Goal: Task Accomplishment & Management: Manage account settings

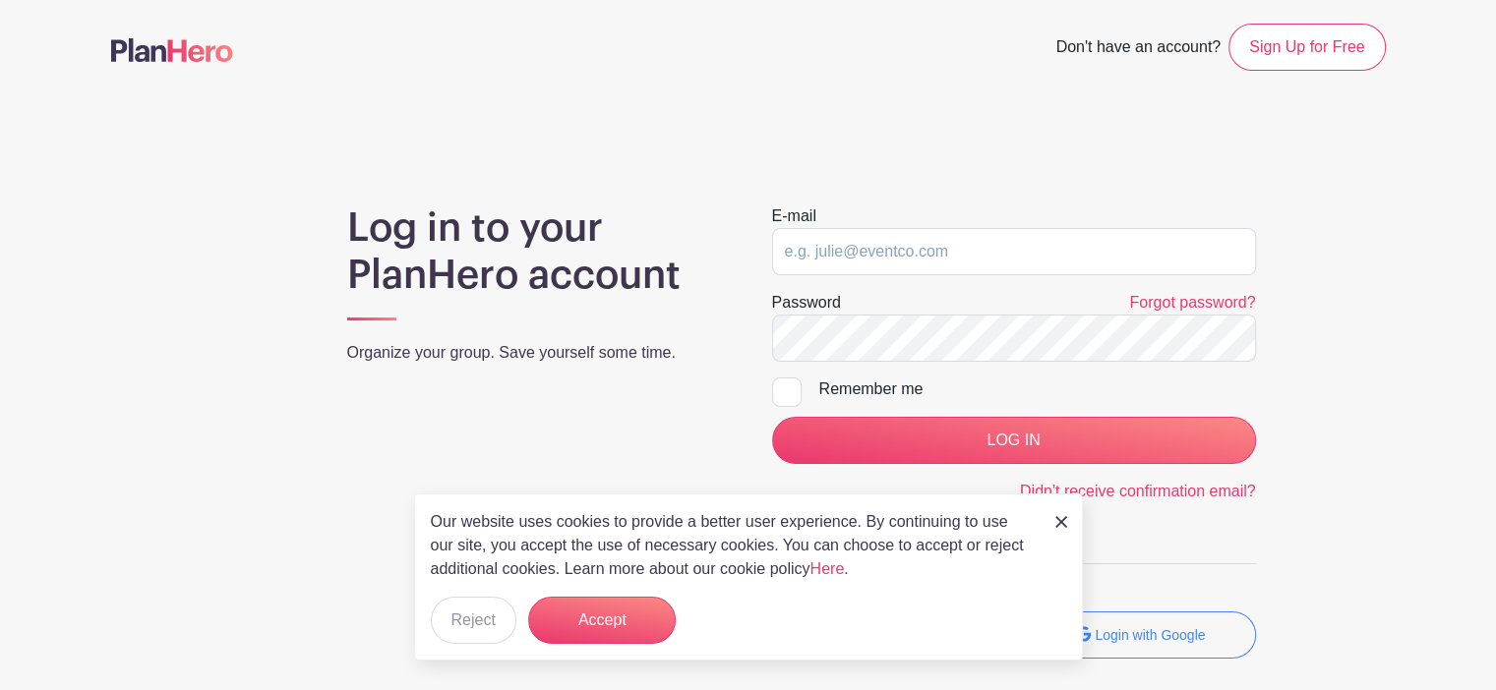
click at [1068, 524] on div "Our website uses cookies to provide a better user experience. By continuing to …" at bounding box center [748, 577] width 669 height 167
click at [1062, 524] on img at bounding box center [1061, 522] width 12 height 12
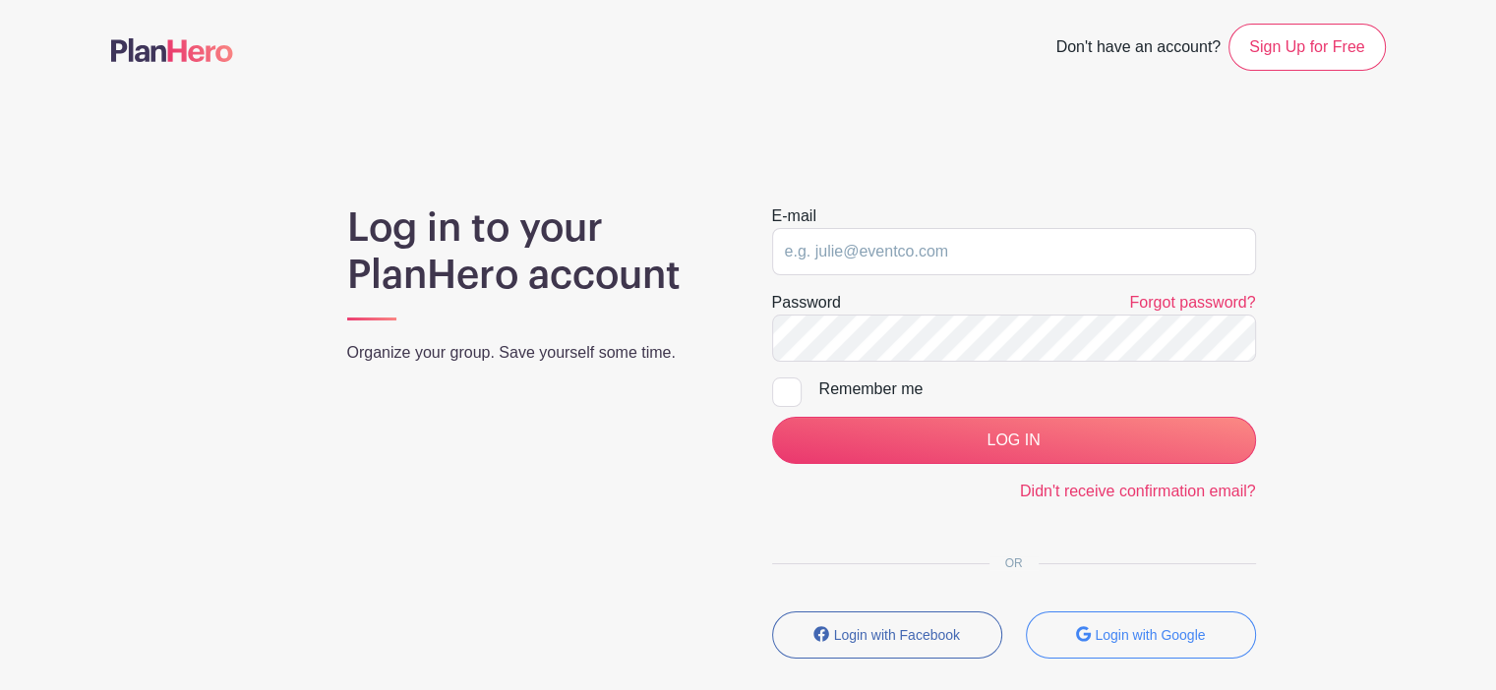
click at [783, 394] on div at bounding box center [787, 393] width 30 height 30
click at [783, 390] on input "Remember me" at bounding box center [778, 384] width 13 height 13
checkbox input "true"
click at [860, 263] on input "email" at bounding box center [1014, 251] width 484 height 47
type input "[PERSON_NAME][EMAIL_ADDRESS][PERSON_NAME][DOMAIN_NAME]"
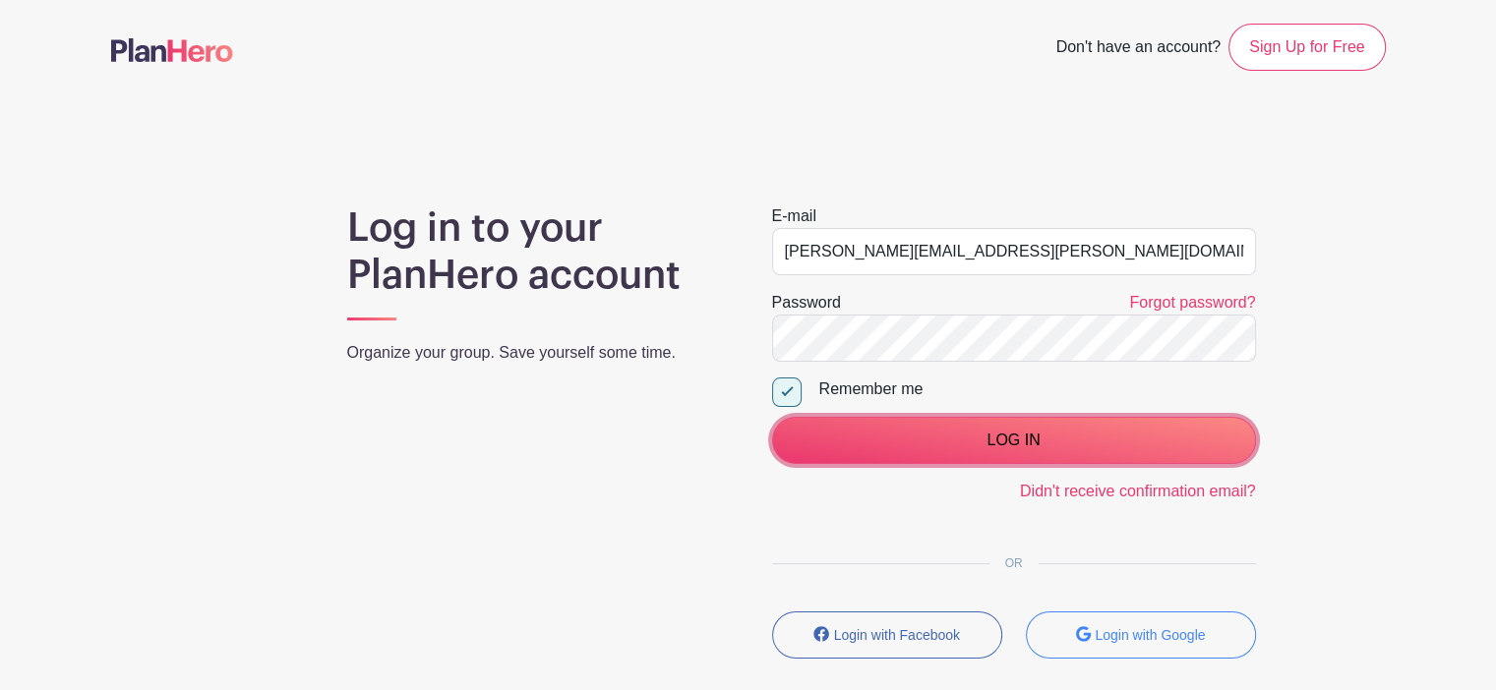
click at [932, 446] on input "LOG IN" at bounding box center [1014, 440] width 484 height 47
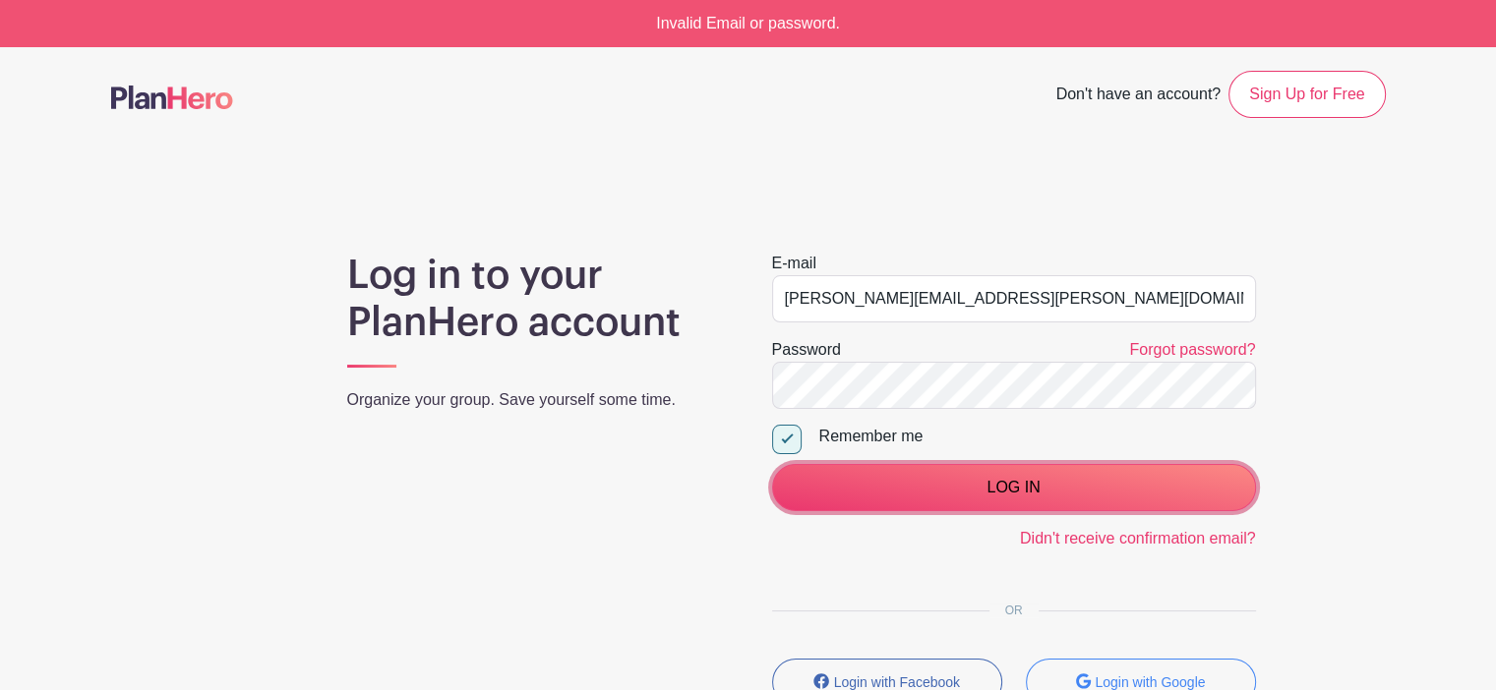
click at [908, 485] on input "LOG IN" at bounding box center [1014, 487] width 484 height 47
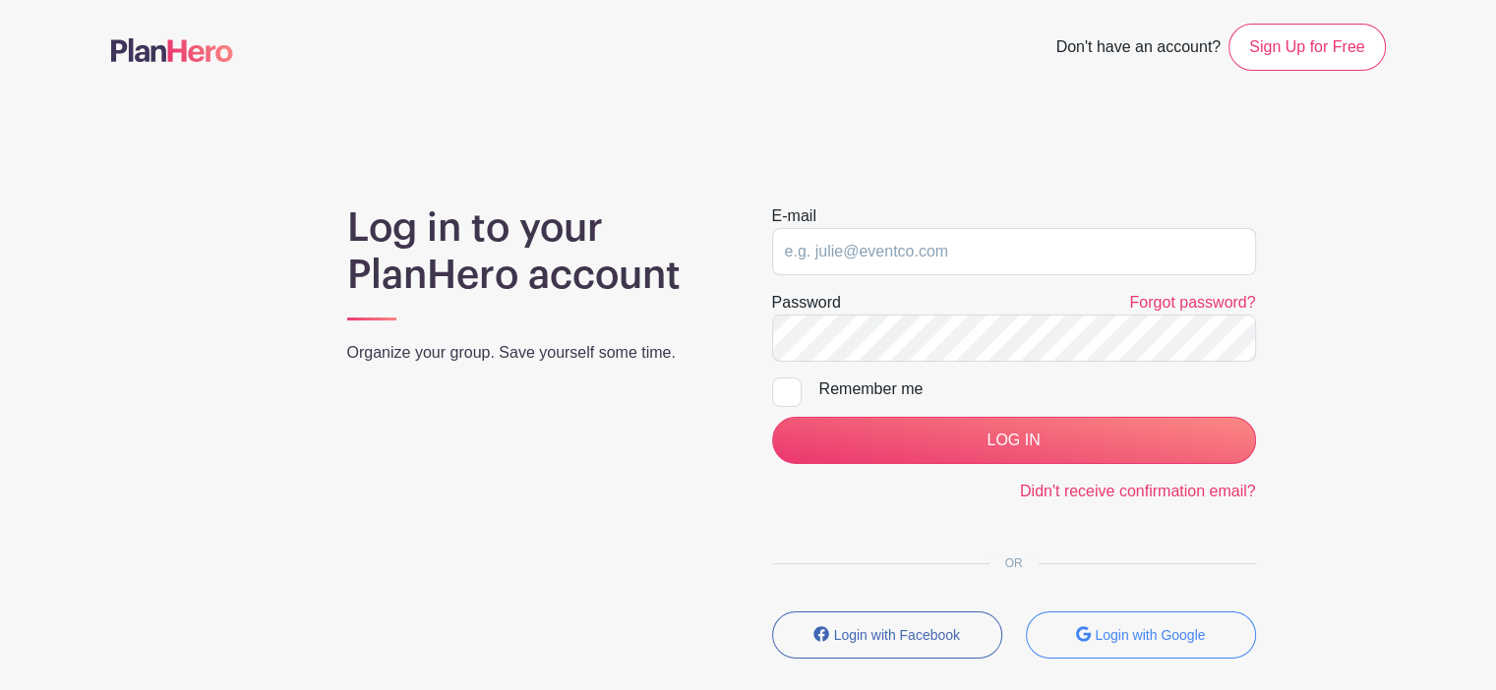
click at [1196, 302] on link "Forgot password?" at bounding box center [1192, 302] width 126 height 17
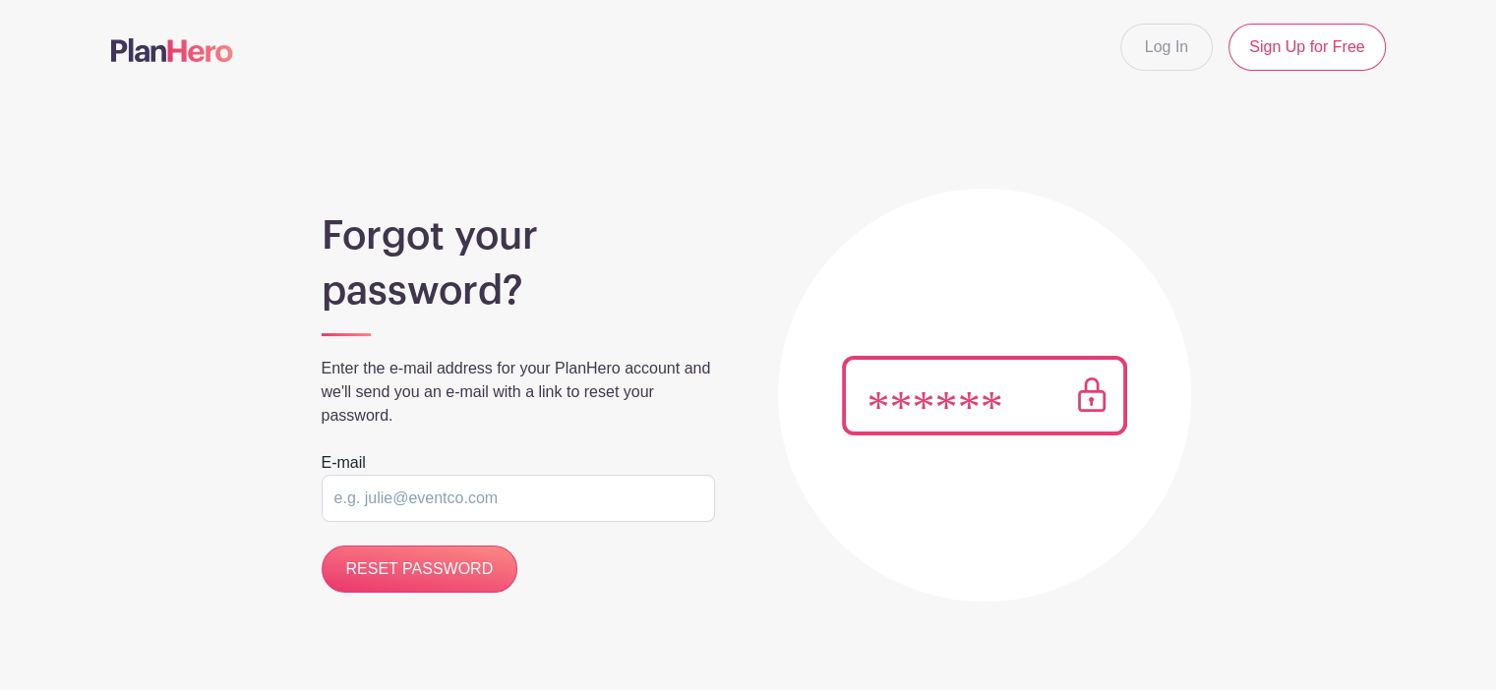
click at [497, 488] on input "email" at bounding box center [518, 498] width 393 height 47
type input "jessica.mclaurin@jrc.church"
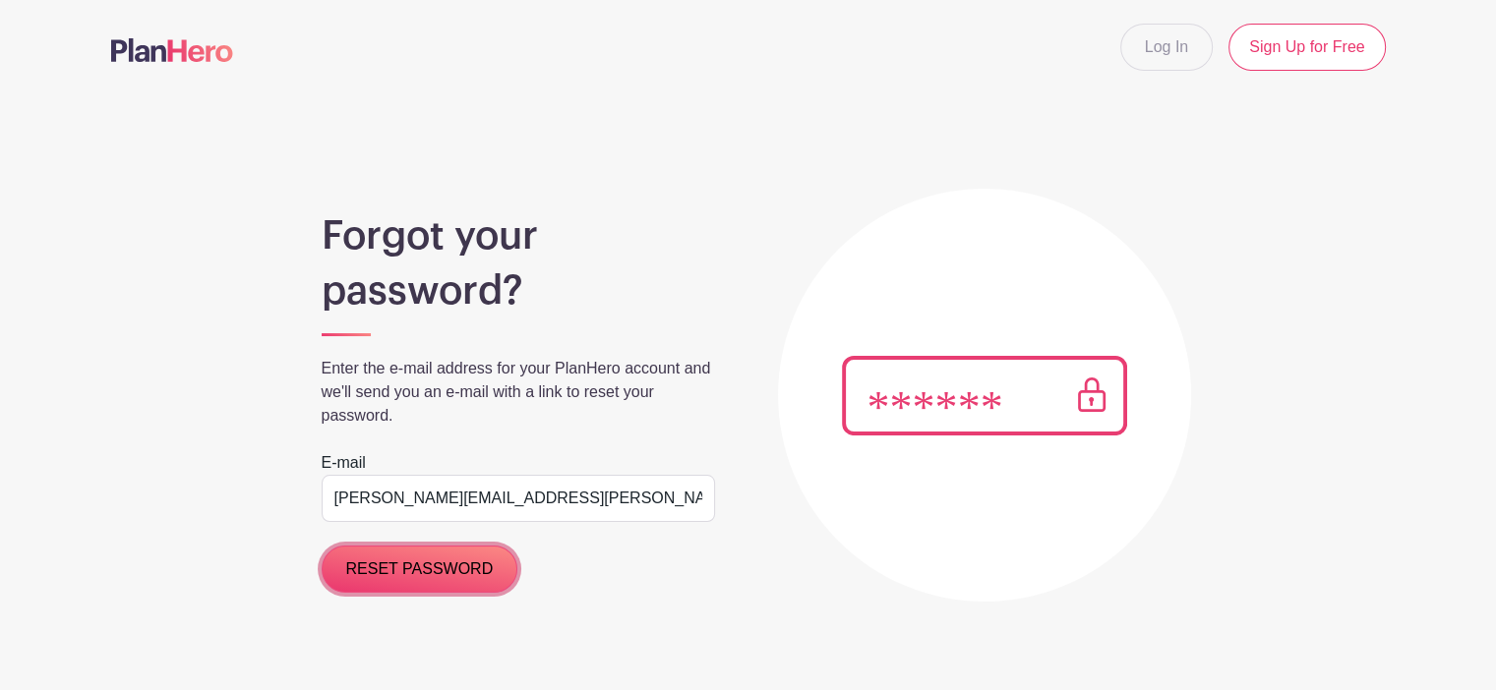
click at [439, 578] on input "RESET PASSWORD" at bounding box center [420, 569] width 197 height 47
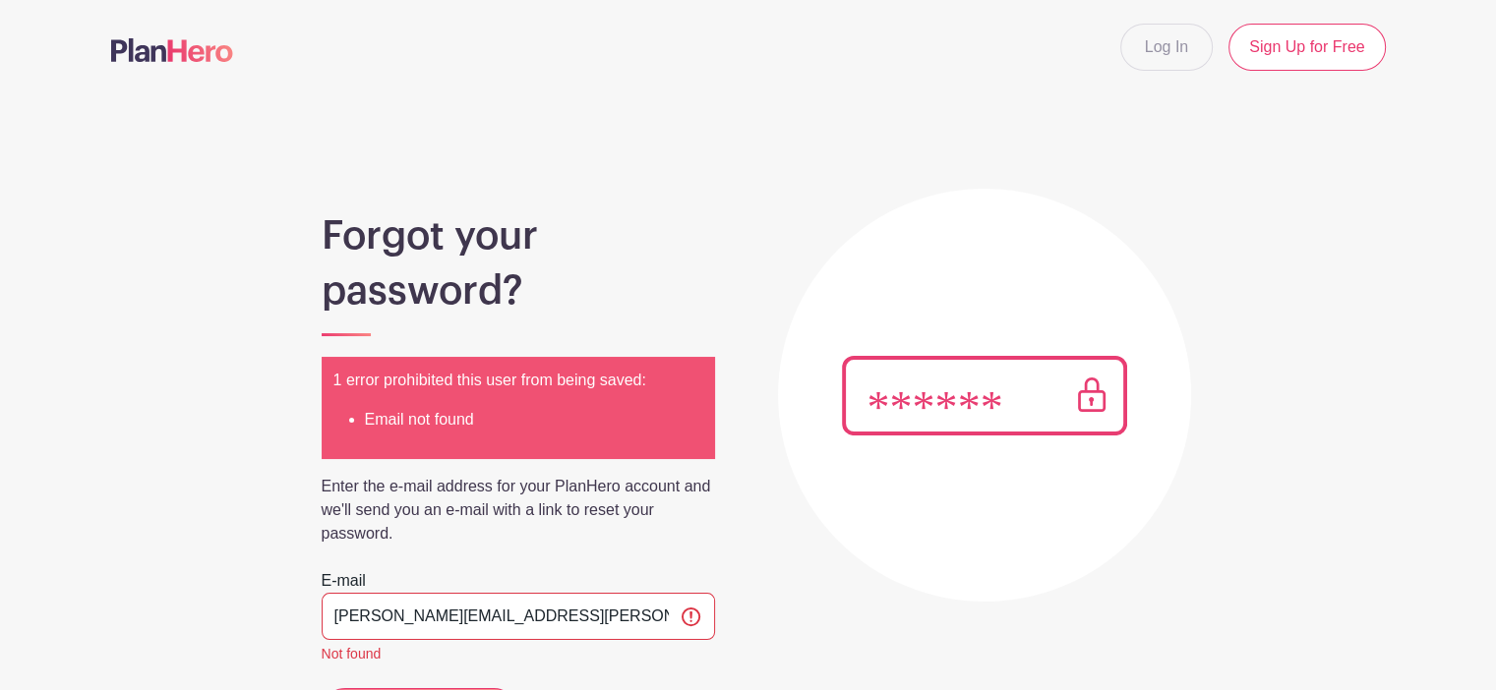
type input "jessica.mclaurin@gmail.com"
click at [886, 541] on div at bounding box center [984, 395] width 413 height 413
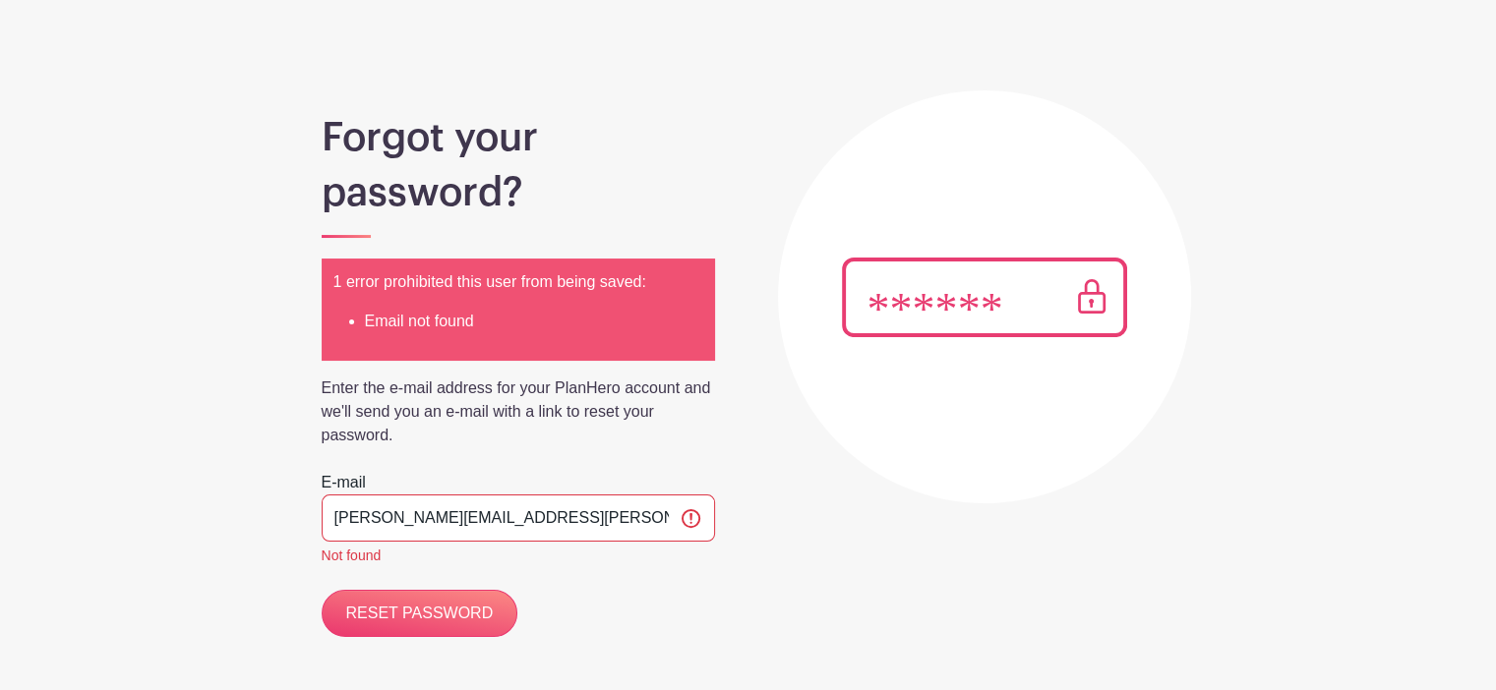
scroll to position [106, 0]
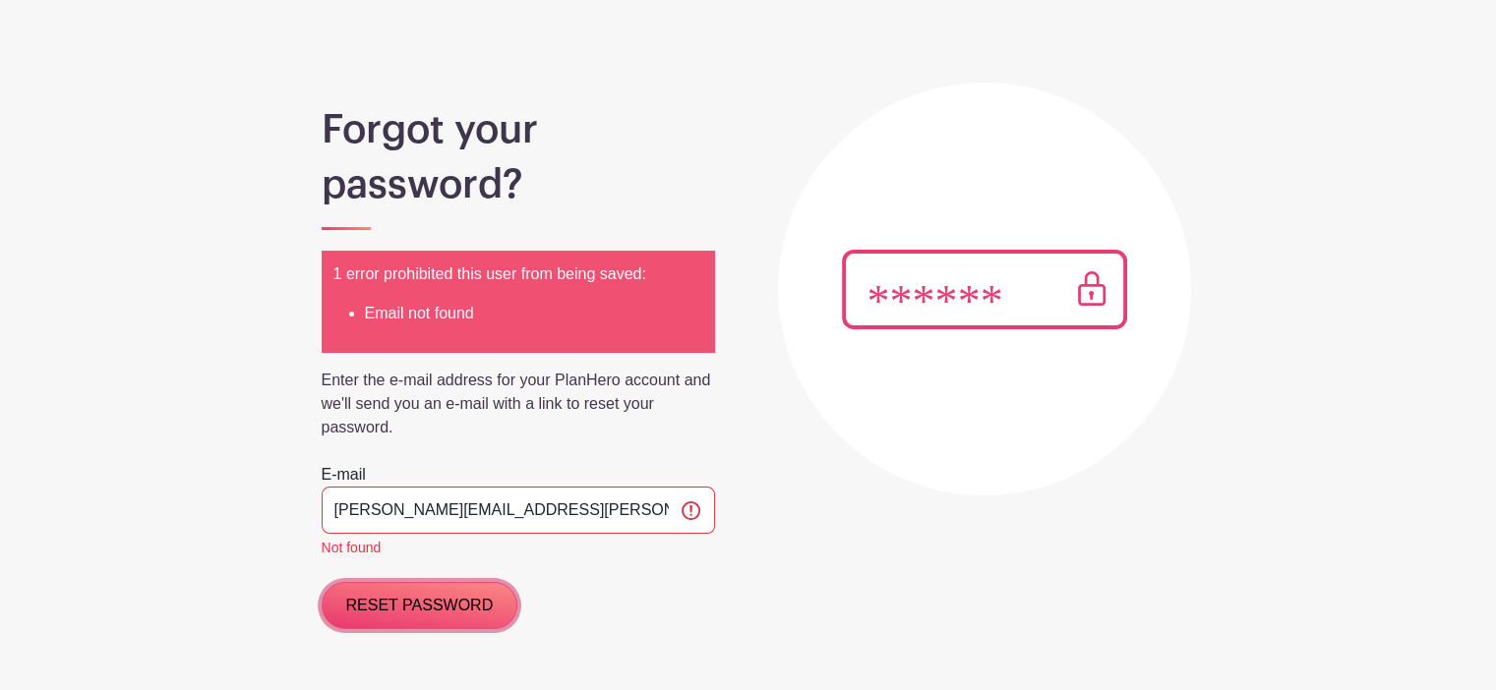
click at [459, 599] on input "RESET PASSWORD" at bounding box center [420, 605] width 197 height 47
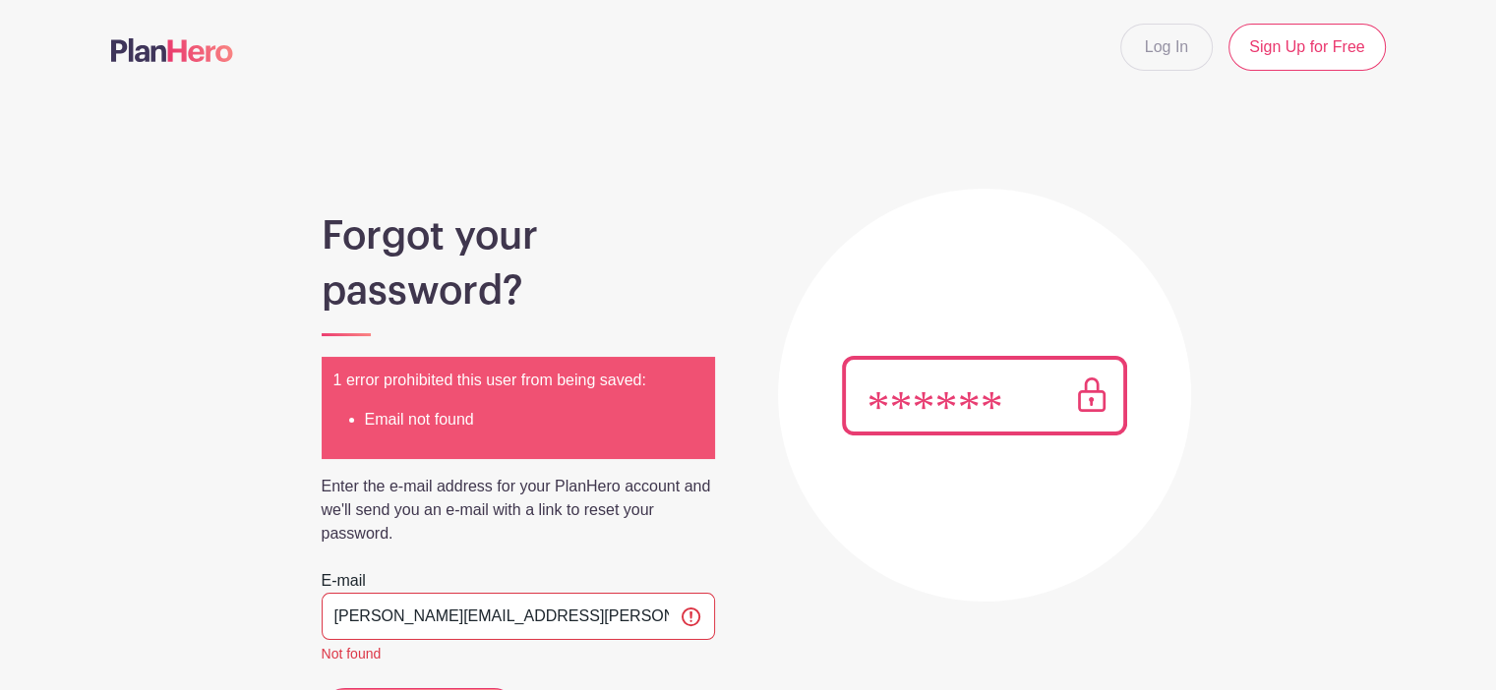
click at [476, 619] on input "jessica.mclaurin@gmail.com" at bounding box center [518, 616] width 393 height 47
drag, startPoint x: 464, startPoint y: 619, endPoint x: 550, endPoint y: 601, distance: 87.4
click at [550, 601] on input "jessica.mclaurin@gmail.com" at bounding box center [518, 616] width 393 height 47
type input "jessica.mclaurin@jacksonrevivalcenter.org"
click at [606, 563] on form "1 error prohibited this user from being saved: Email not found Enter the e-mail…" at bounding box center [518, 546] width 393 height 379
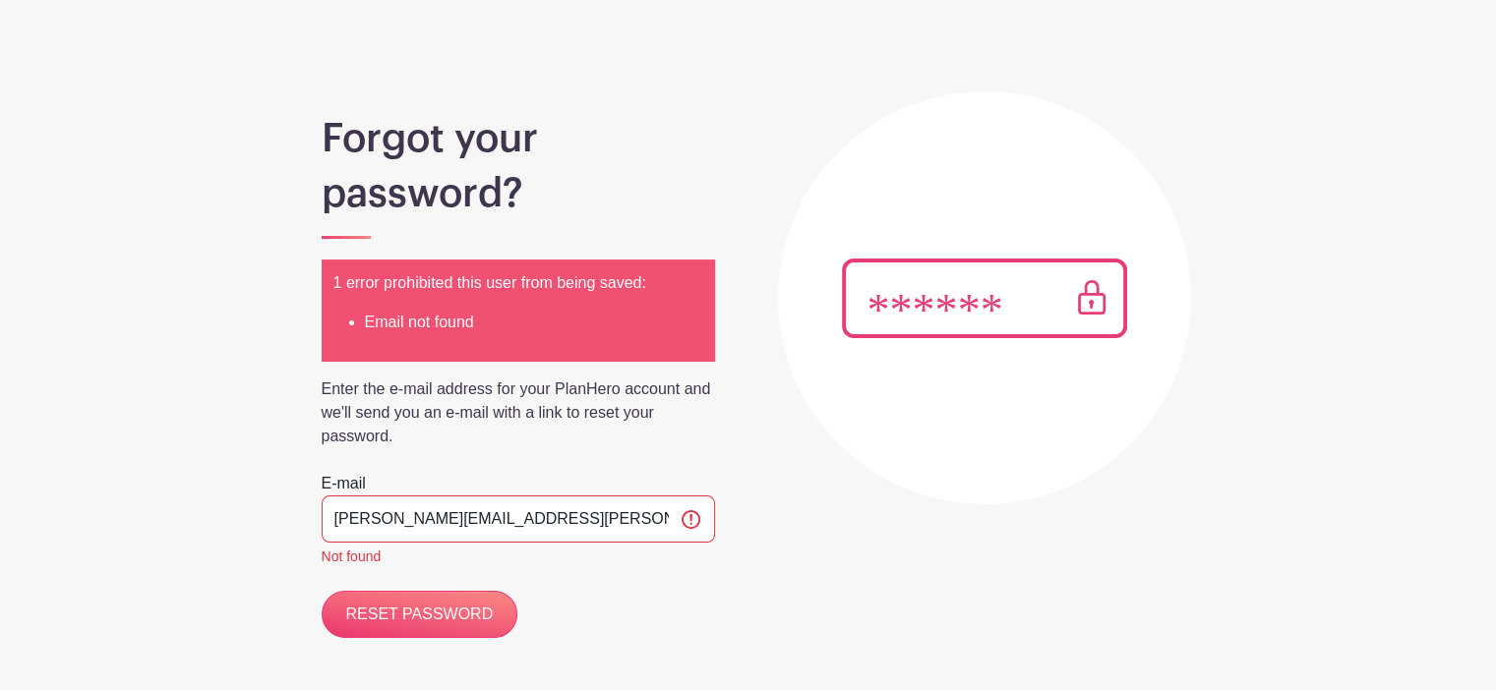
scroll to position [98, 0]
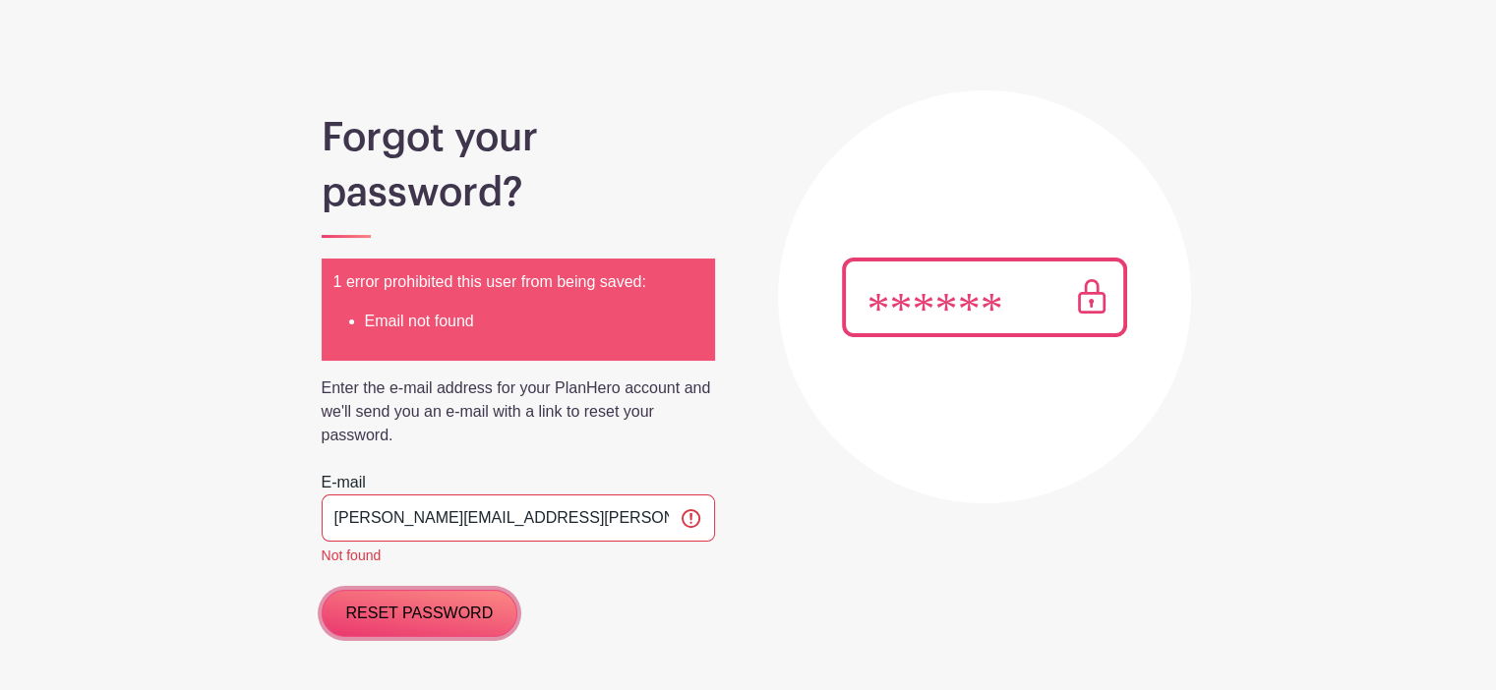
click at [470, 607] on input "RESET PASSWORD" at bounding box center [420, 613] width 197 height 47
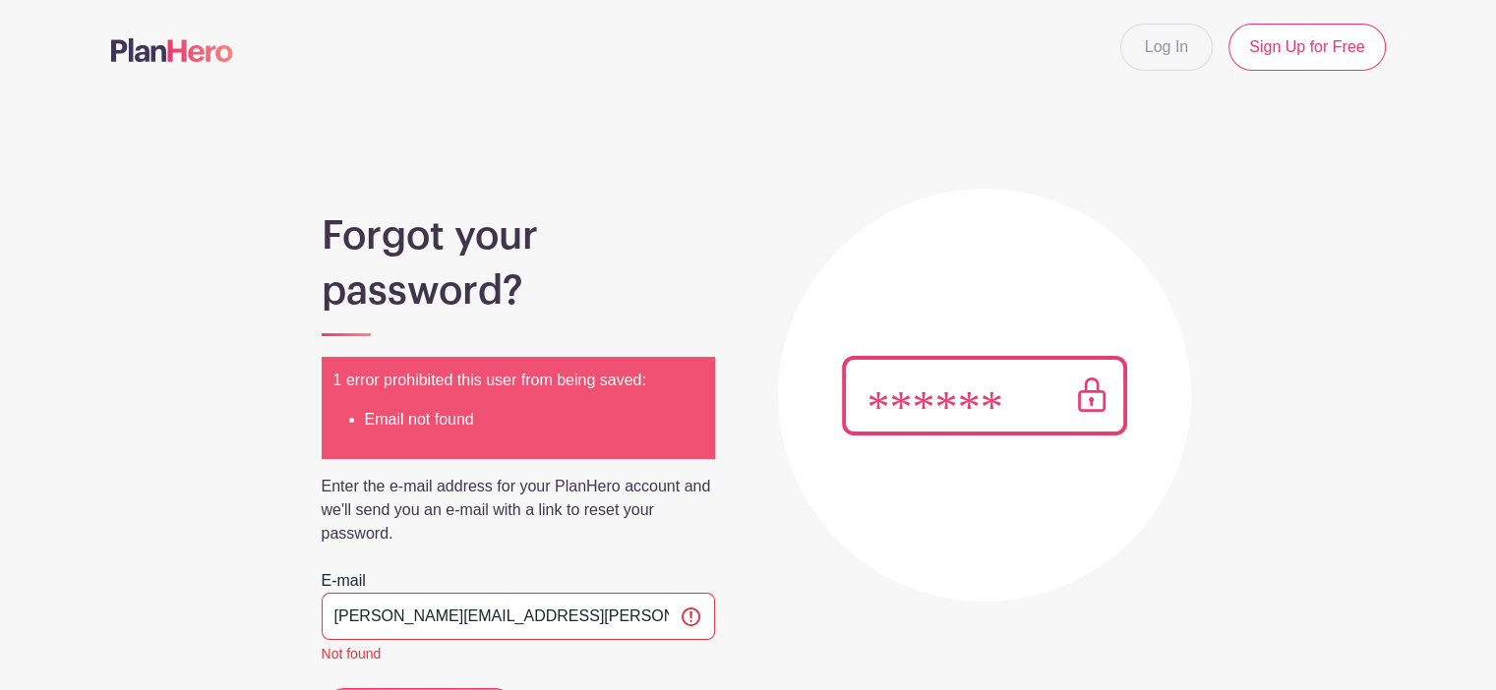
click at [649, 613] on input "jessica.mclaurin@jacksonrevivalcenter.org" at bounding box center [518, 616] width 393 height 47
type input "j"
type input "jacksonrevivalcenter@jrc.church"
